Goal: Task Accomplishment & Management: Use online tool/utility

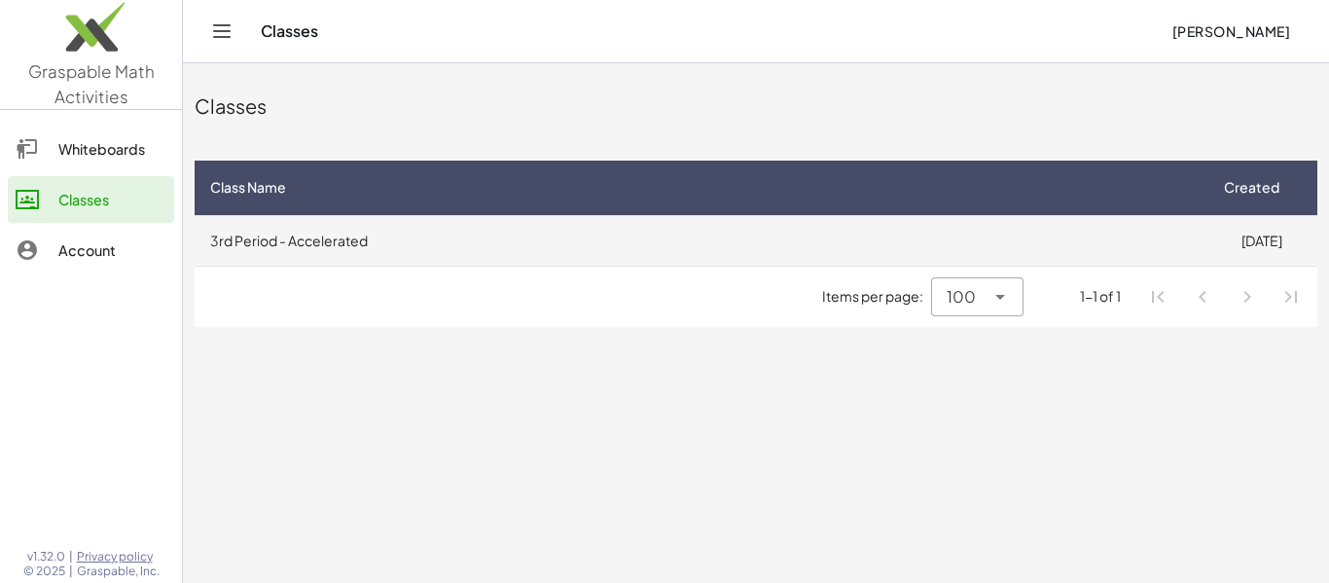
click at [491, 231] on td "3rd Period - Accelerated" at bounding box center [700, 240] width 1011 height 51
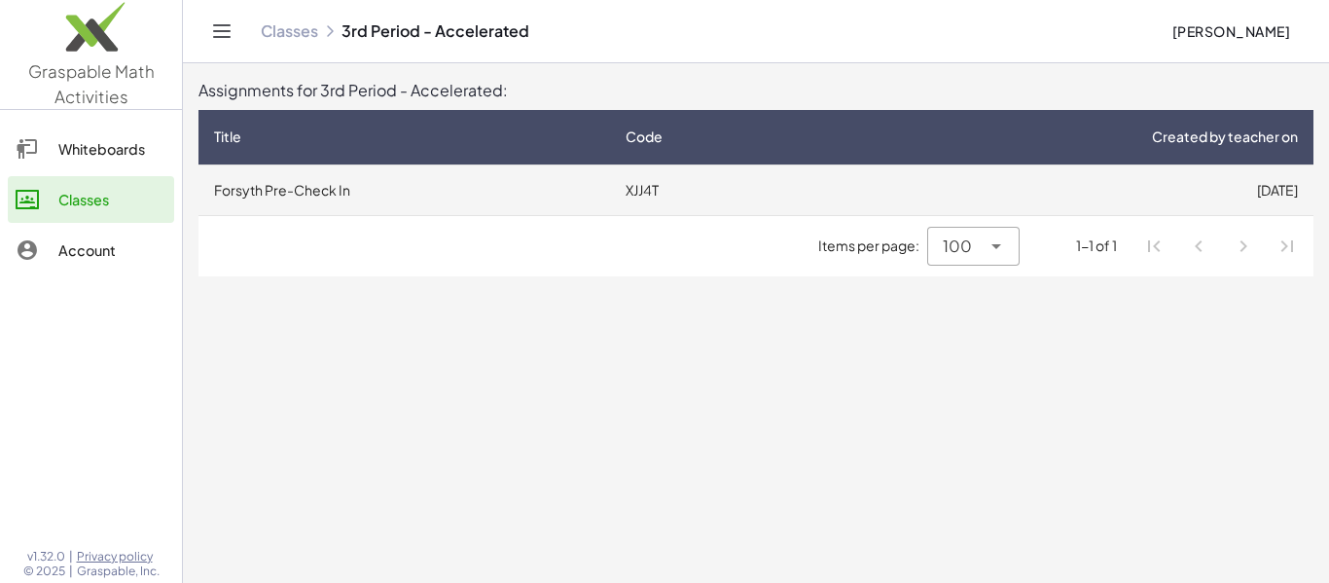
click at [538, 208] on td "Forsyth Pre-Check In" at bounding box center [403, 189] width 411 height 51
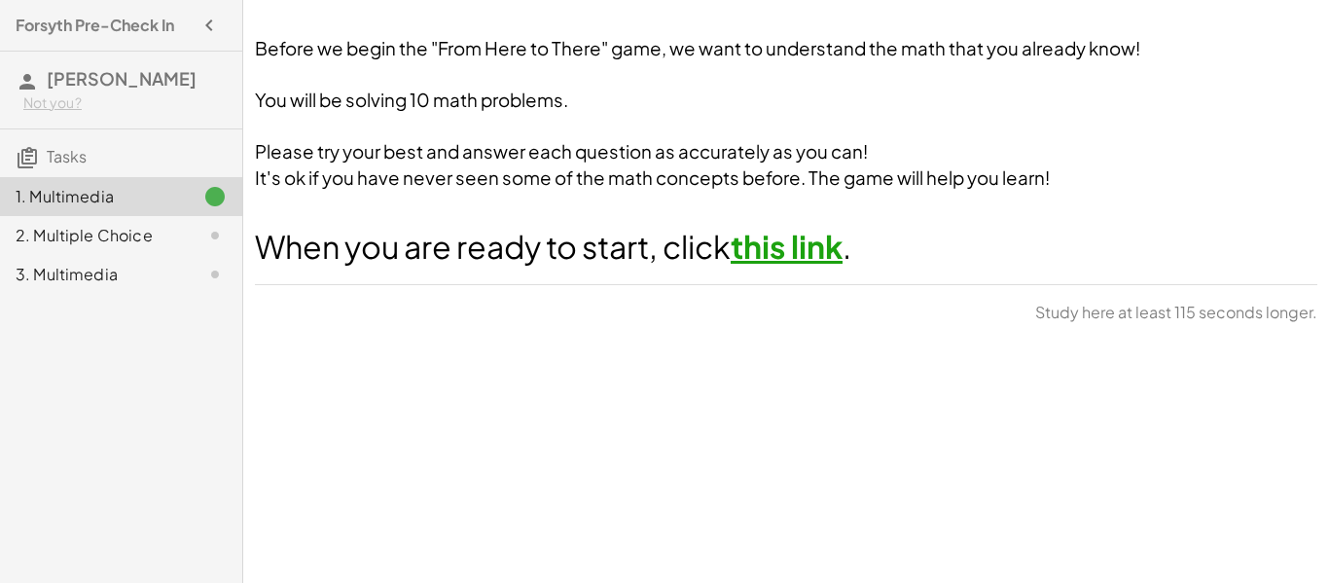
click at [745, 239] on link "this link" at bounding box center [787, 246] width 112 height 39
click at [1255, 331] on button "Continue" at bounding box center [1264, 318] width 105 height 35
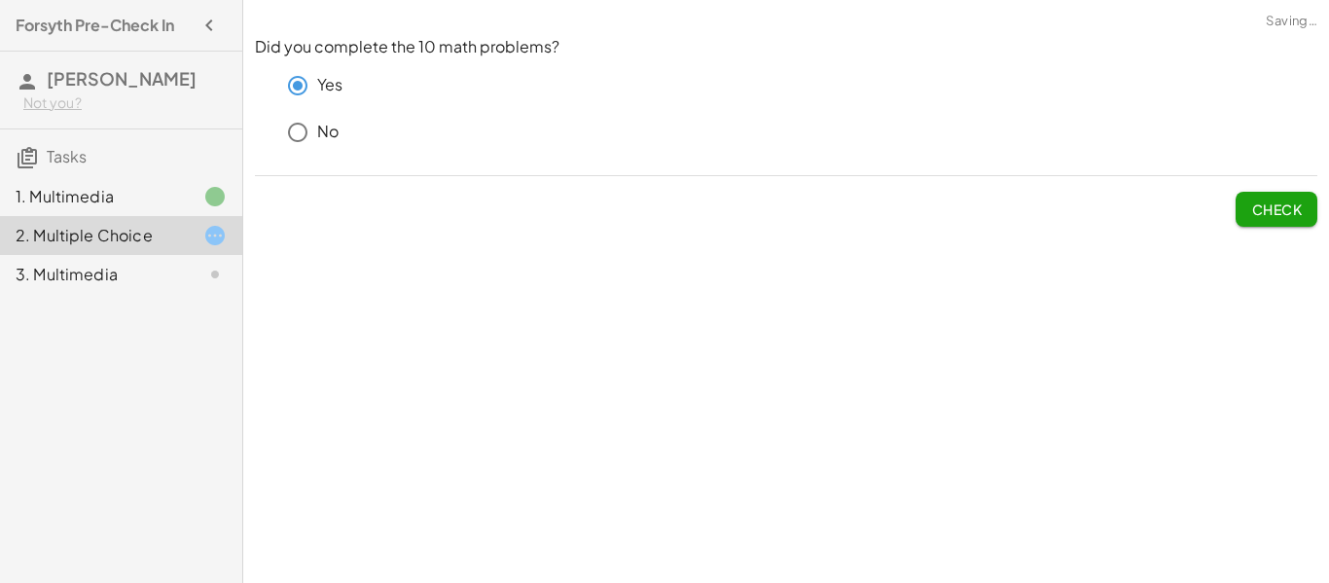
click at [1283, 209] on span "Check" at bounding box center [1276, 209] width 51 height 18
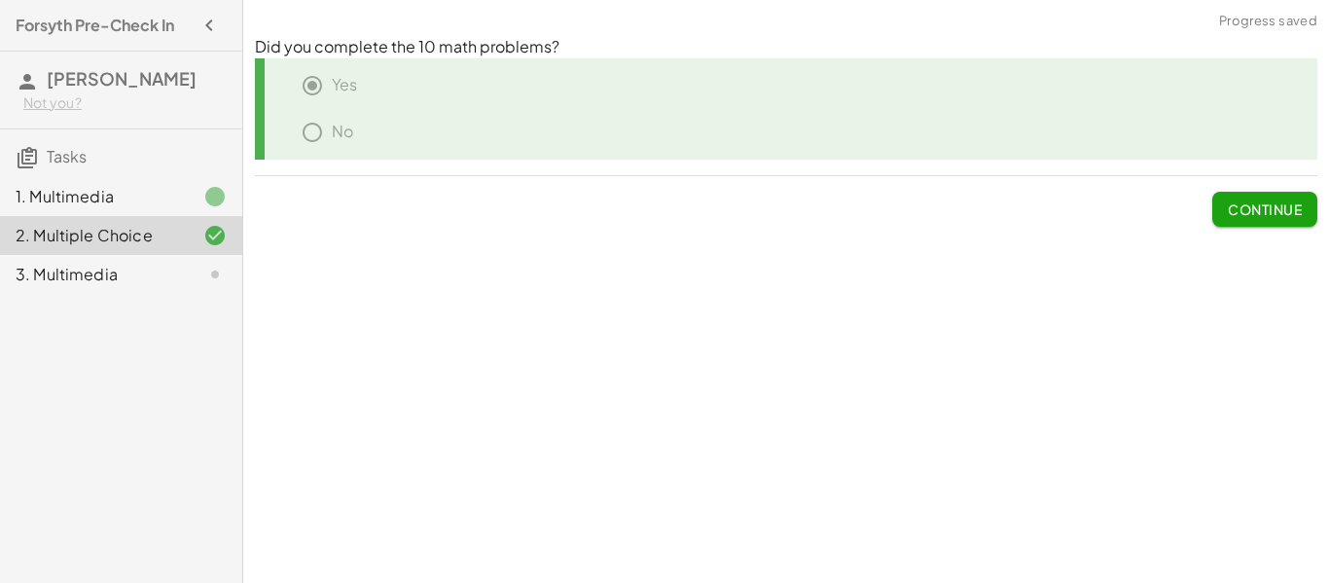
click at [1310, 211] on button "Continue" at bounding box center [1264, 209] width 105 height 35
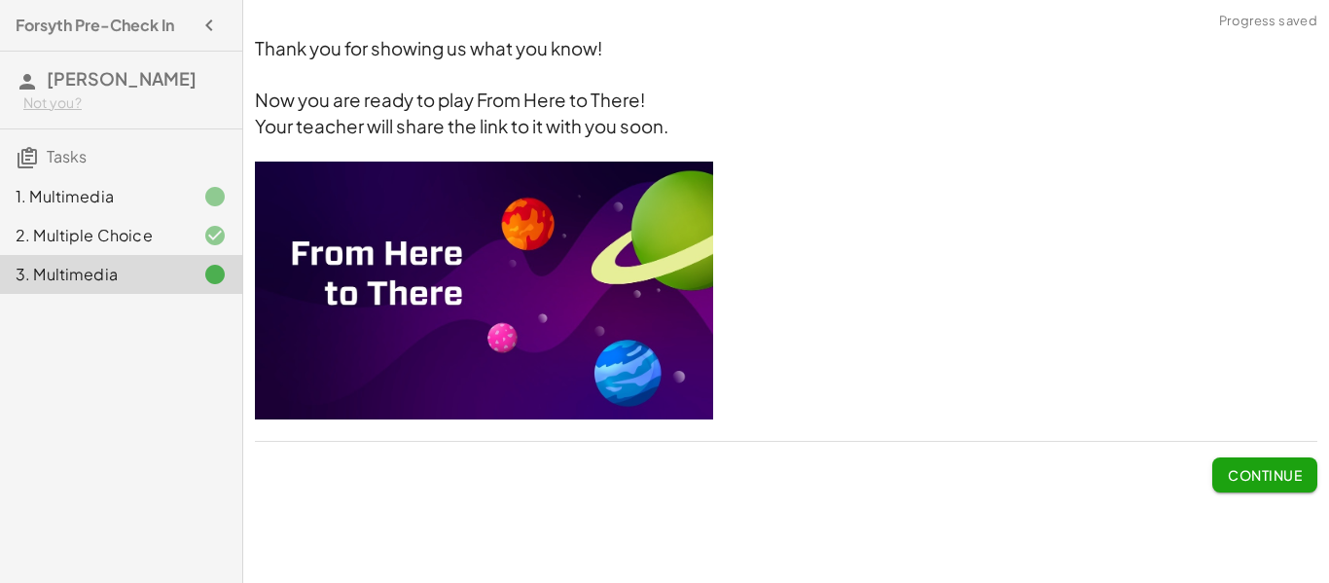
click at [563, 327] on img at bounding box center [484, 290] width 458 height 258
click at [1222, 473] on button "Continue" at bounding box center [1264, 474] width 105 height 35
